Goal: Information Seeking & Learning: Learn about a topic

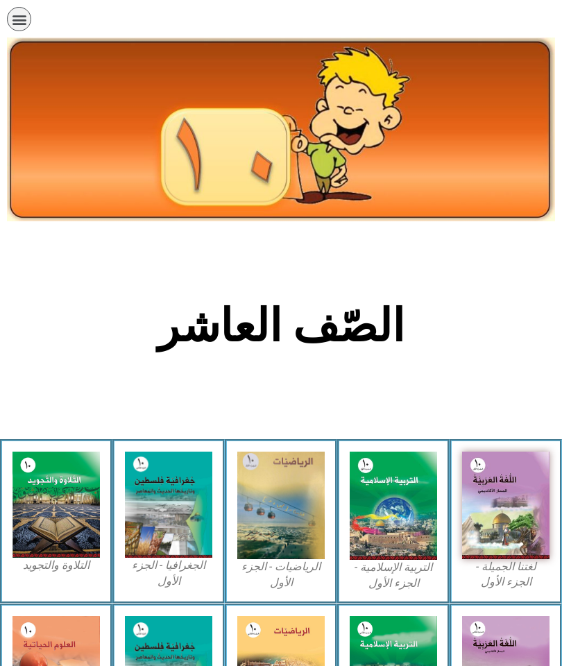
scroll to position [166, 0]
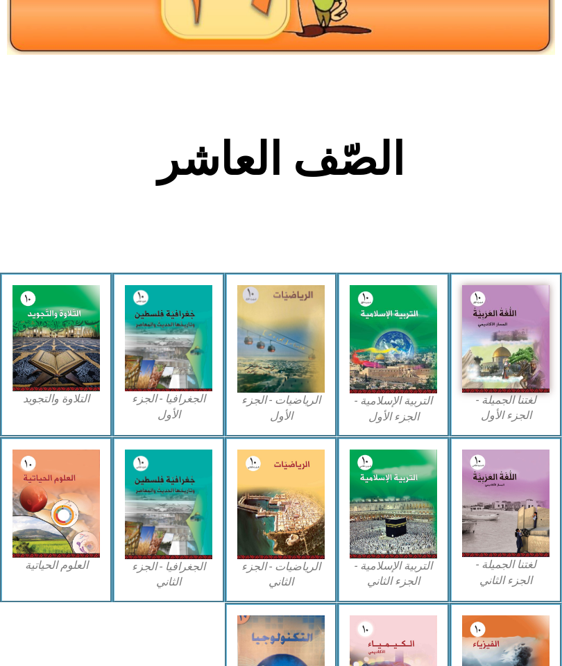
click at [499, 372] on img at bounding box center [505, 338] width 87 height 107
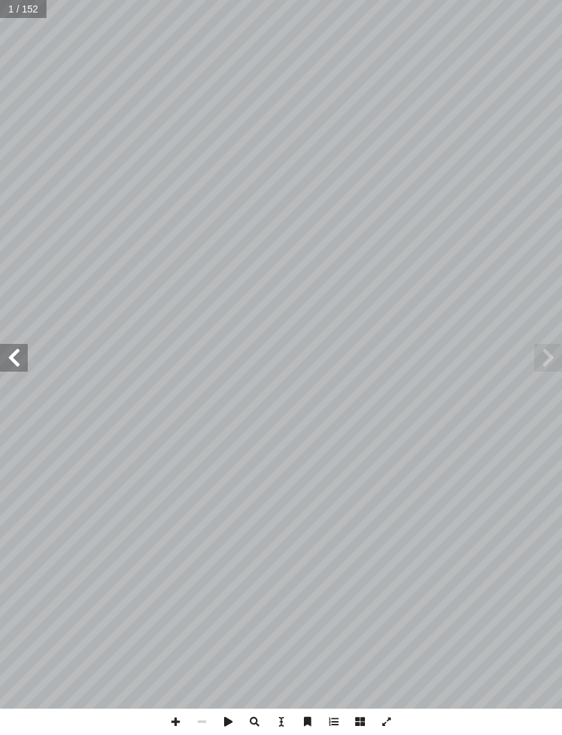
click at [12, 362] on span at bounding box center [14, 358] width 28 height 28
click at [27, 362] on span at bounding box center [14, 358] width 28 height 28
click at [10, 358] on span at bounding box center [14, 358] width 28 height 28
click at [8, 360] on span at bounding box center [14, 358] width 28 height 28
click at [15, 356] on span at bounding box center [14, 358] width 28 height 28
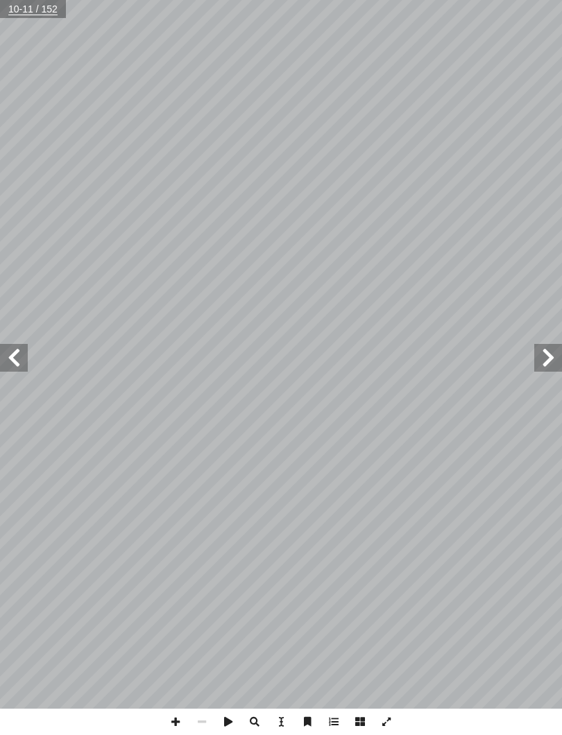
click at [11, 356] on span at bounding box center [14, 358] width 28 height 28
click at [7, 362] on span at bounding box center [14, 358] width 28 height 28
click at [12, 357] on span at bounding box center [14, 358] width 28 height 28
